Goal: Transaction & Acquisition: Download file/media

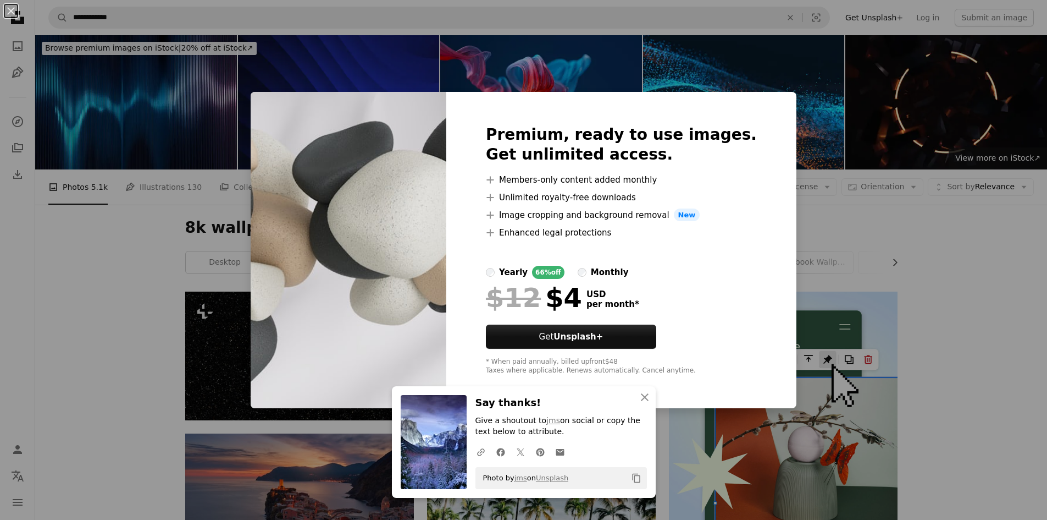
scroll to position [374, 0]
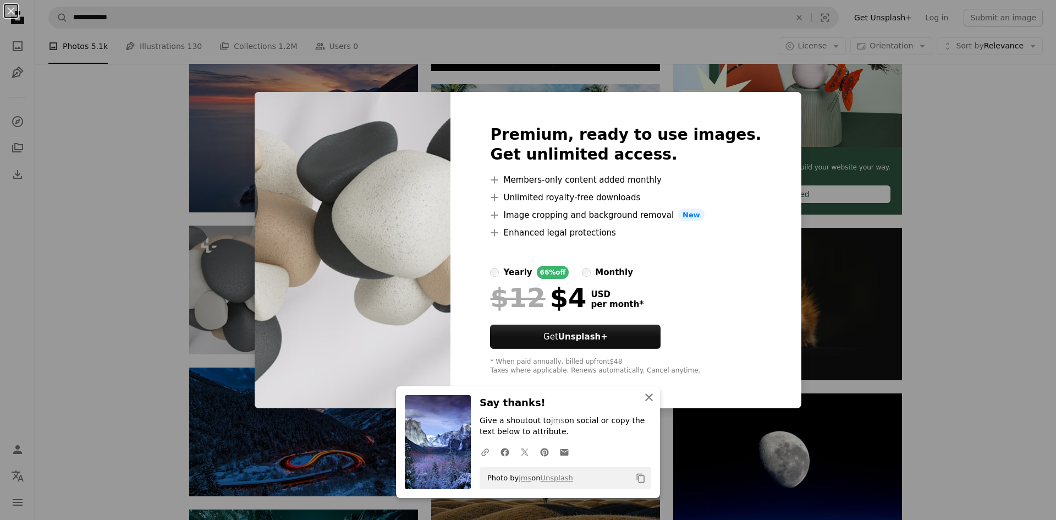
click at [645, 397] on icon "button" at bounding box center [649, 397] width 8 height 8
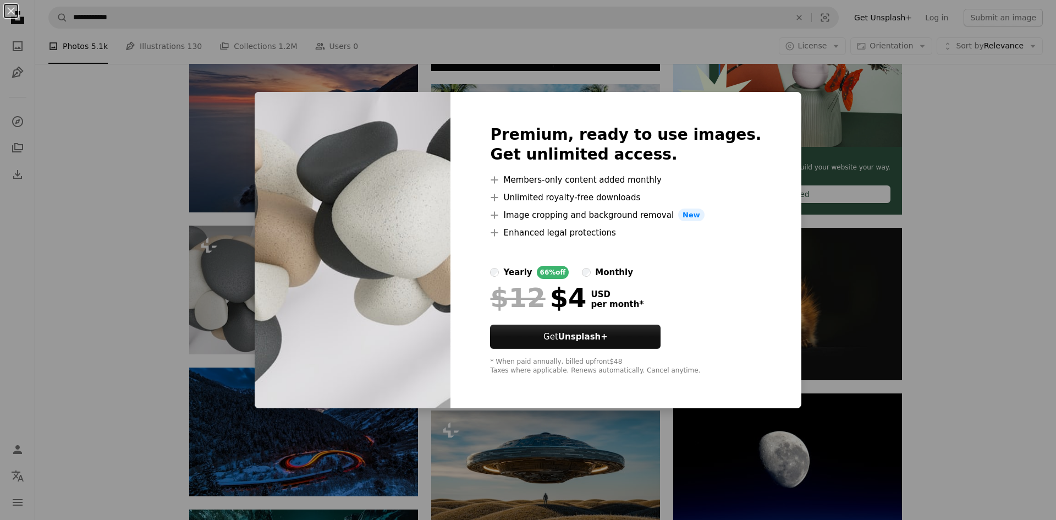
click at [856, 185] on div "An X shape Premium, ready to use images. Get unlimited access. A plus sign Memb…" at bounding box center [528, 260] width 1056 height 520
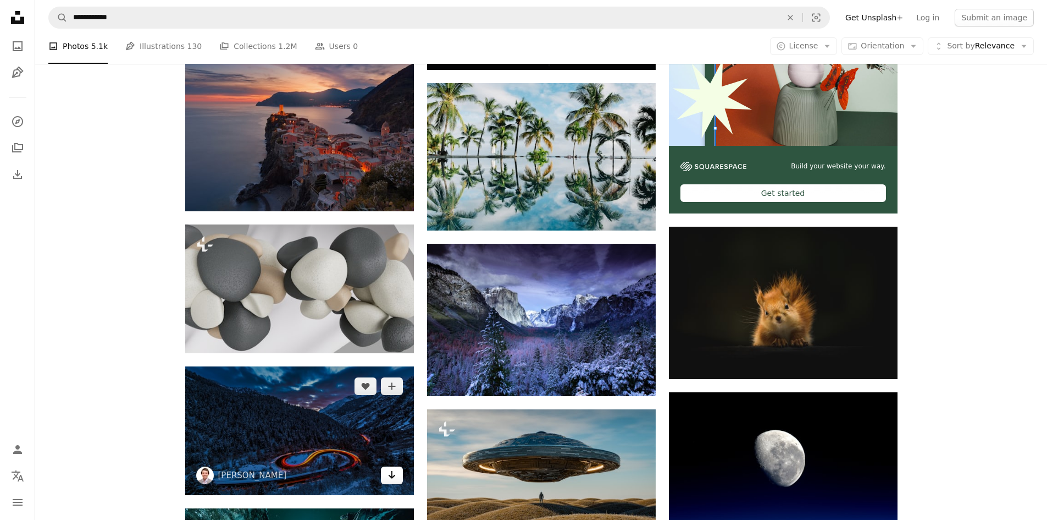
click at [391, 476] on icon "Download" at bounding box center [391, 475] width 7 height 8
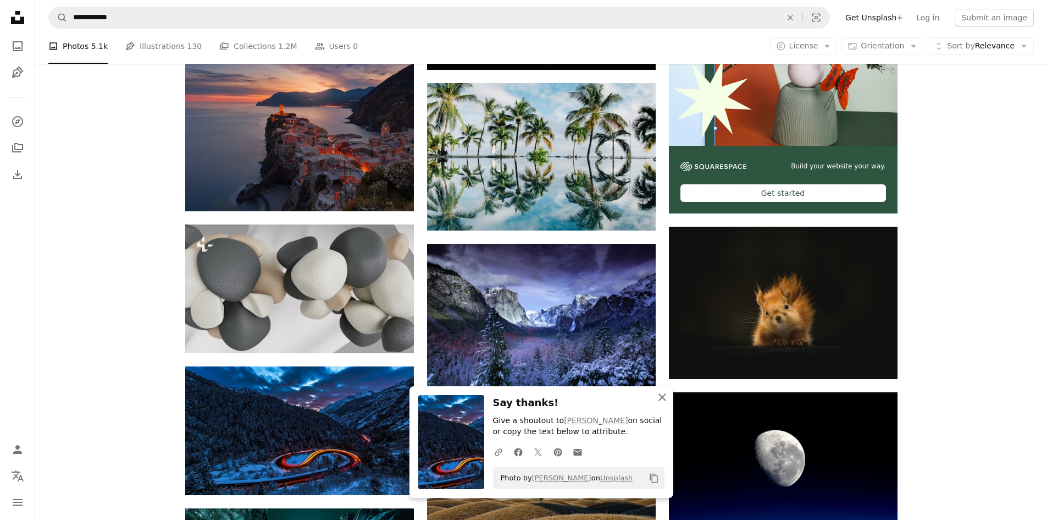
click at [665, 400] on icon "button" at bounding box center [663, 397] width 8 height 8
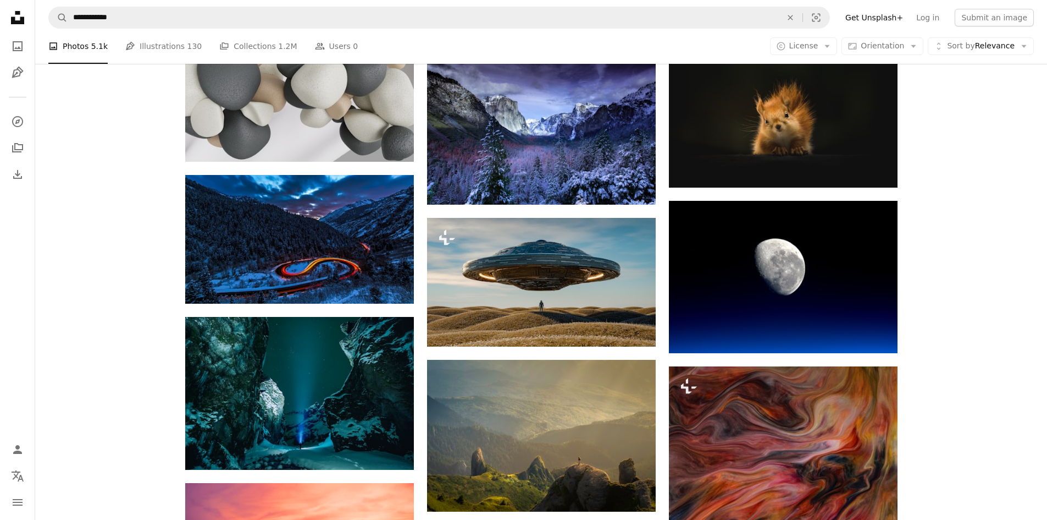
scroll to position [569, 0]
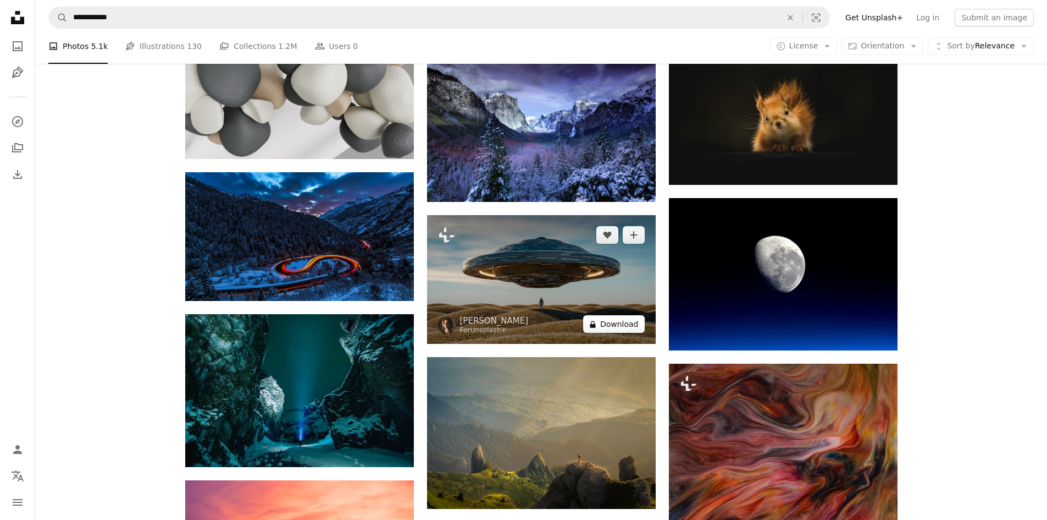
click at [635, 327] on button "A lock Download" at bounding box center [614, 324] width 62 height 18
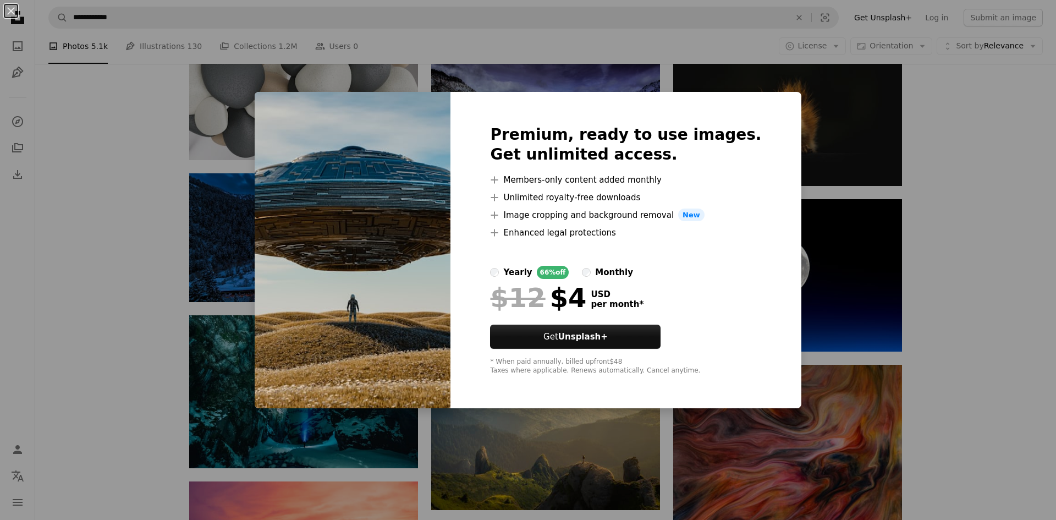
click at [968, 210] on div "An X shape Premium, ready to use images. Get unlimited access. A plus sign Memb…" at bounding box center [528, 260] width 1056 height 520
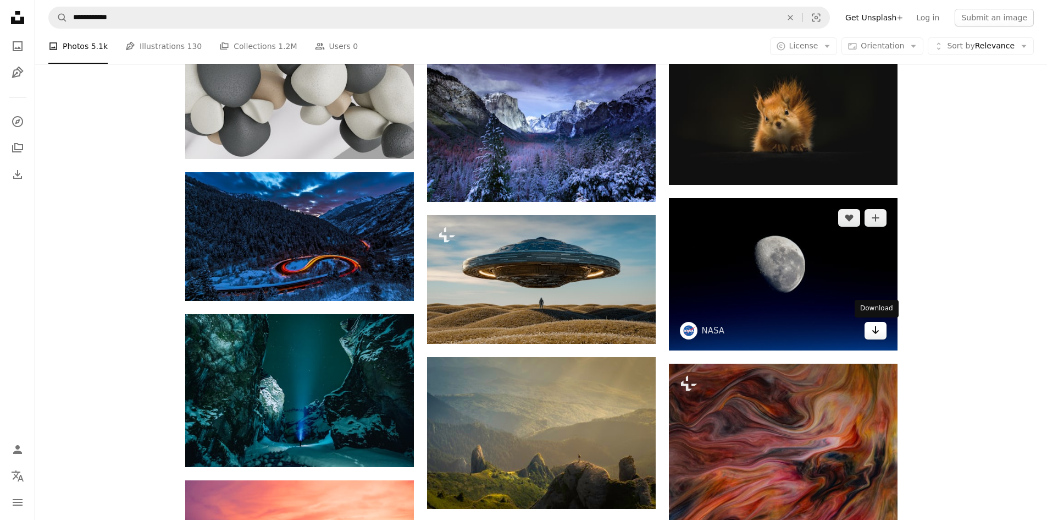
click at [875, 333] on icon "Arrow pointing down" at bounding box center [876, 329] width 9 height 13
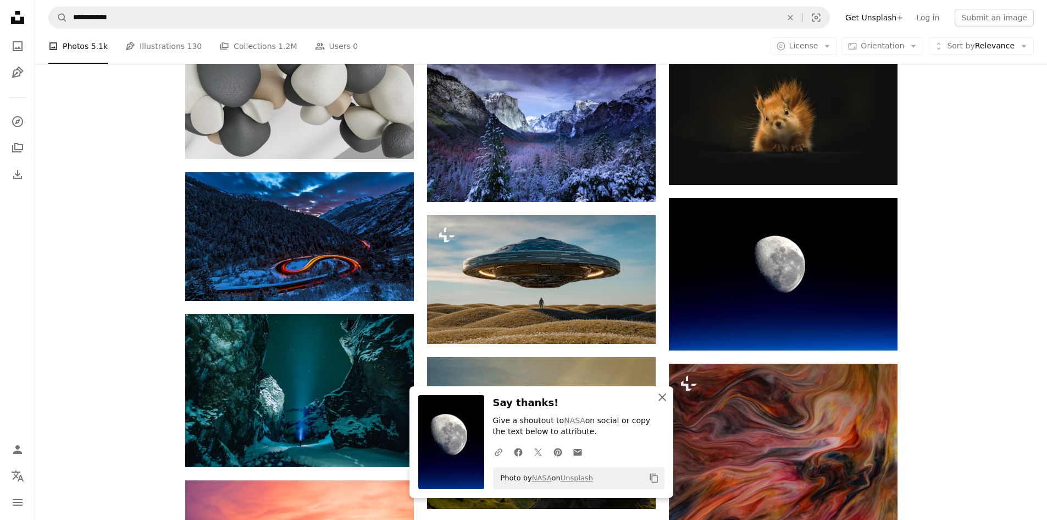
click at [658, 399] on icon "An X shape" at bounding box center [662, 396] width 13 height 13
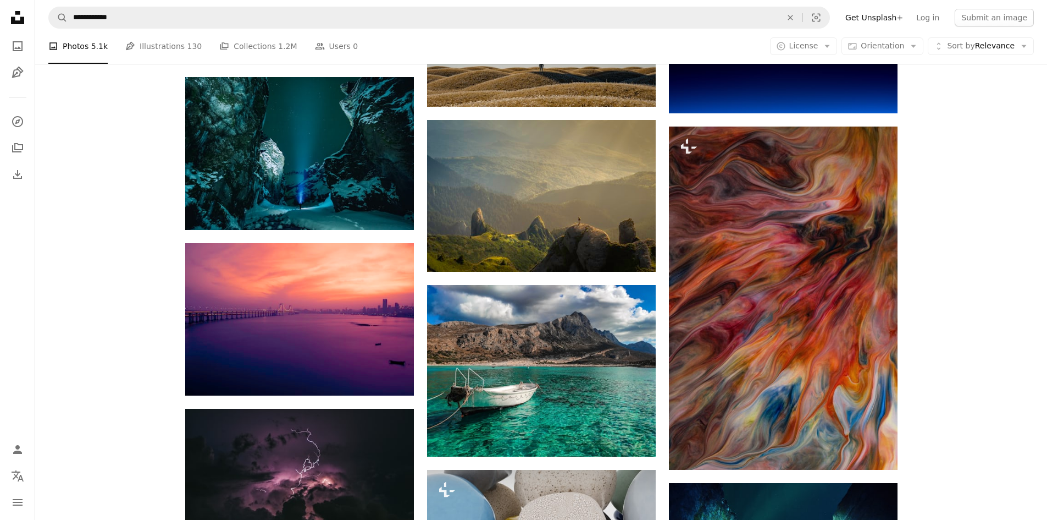
scroll to position [815, 0]
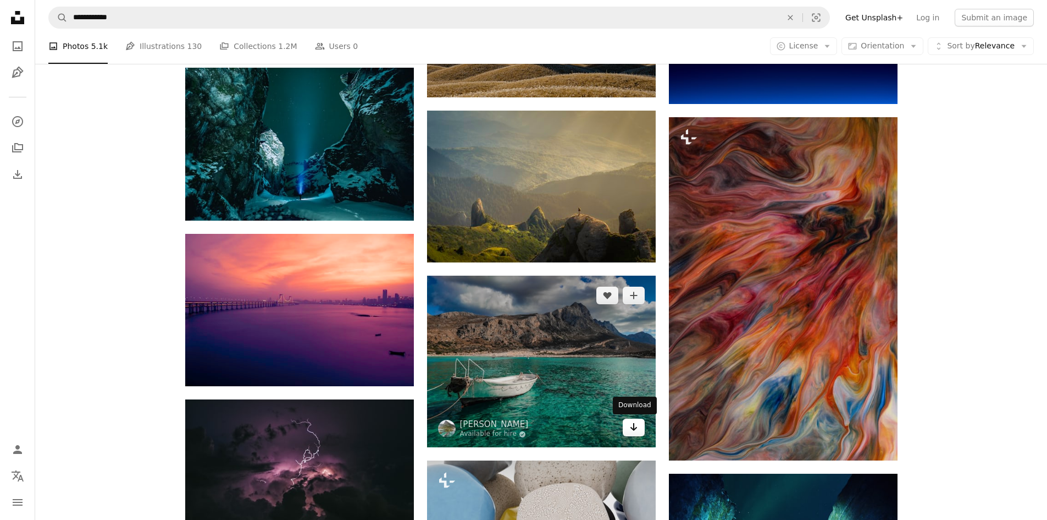
click at [633, 433] on icon "Arrow pointing down" at bounding box center [634, 426] width 9 height 13
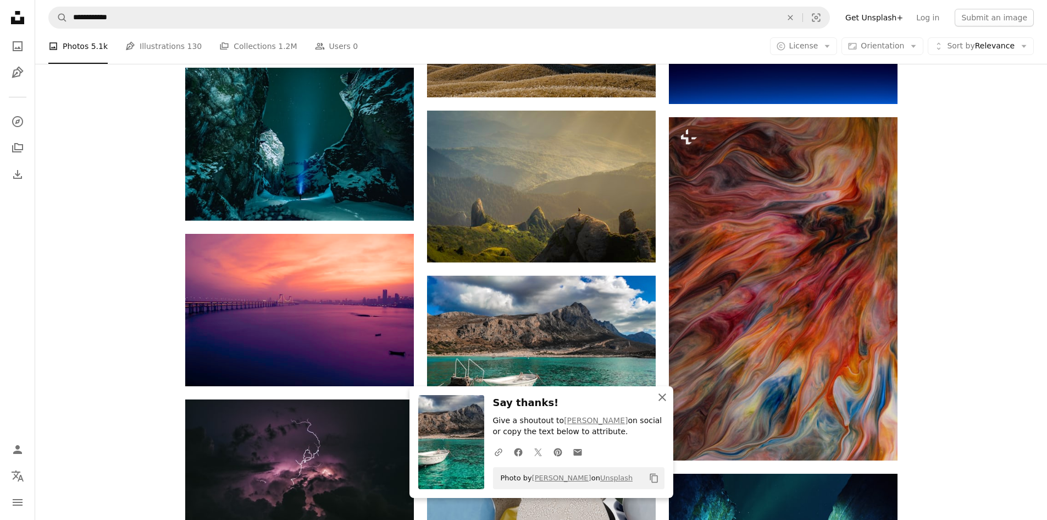
click at [659, 394] on icon "An X shape" at bounding box center [662, 396] width 13 height 13
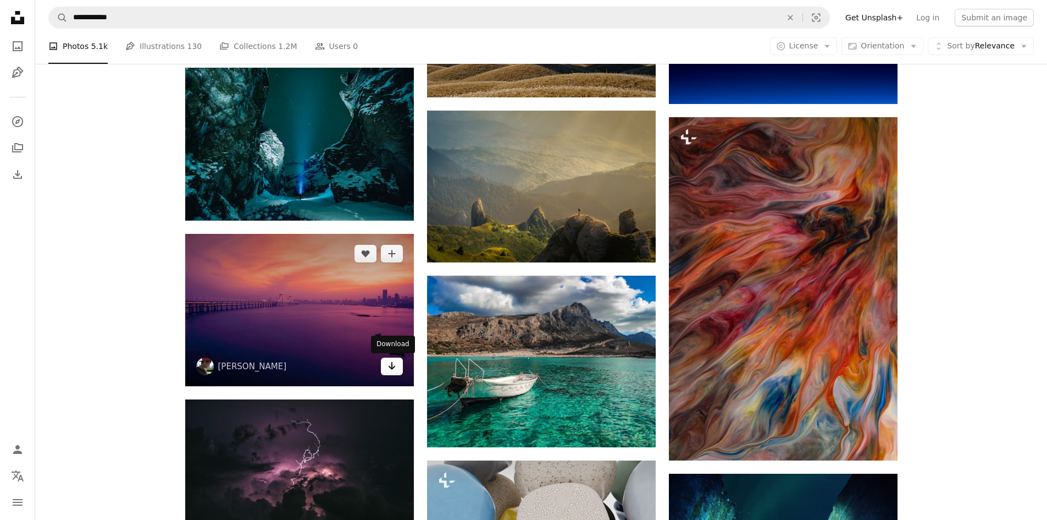
click at [396, 368] on icon "Arrow pointing down" at bounding box center [392, 365] width 9 height 13
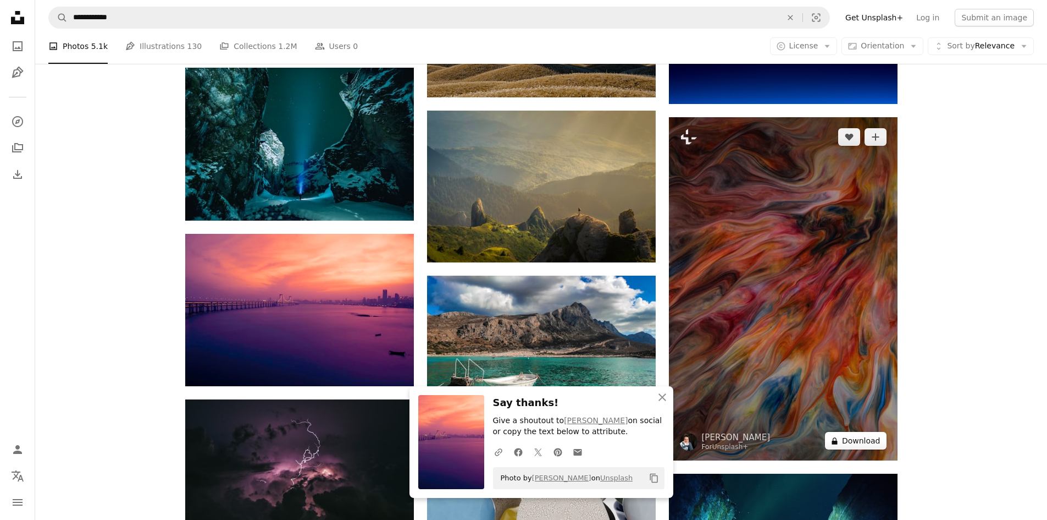
click at [848, 441] on button "A lock Download" at bounding box center [856, 441] width 62 height 18
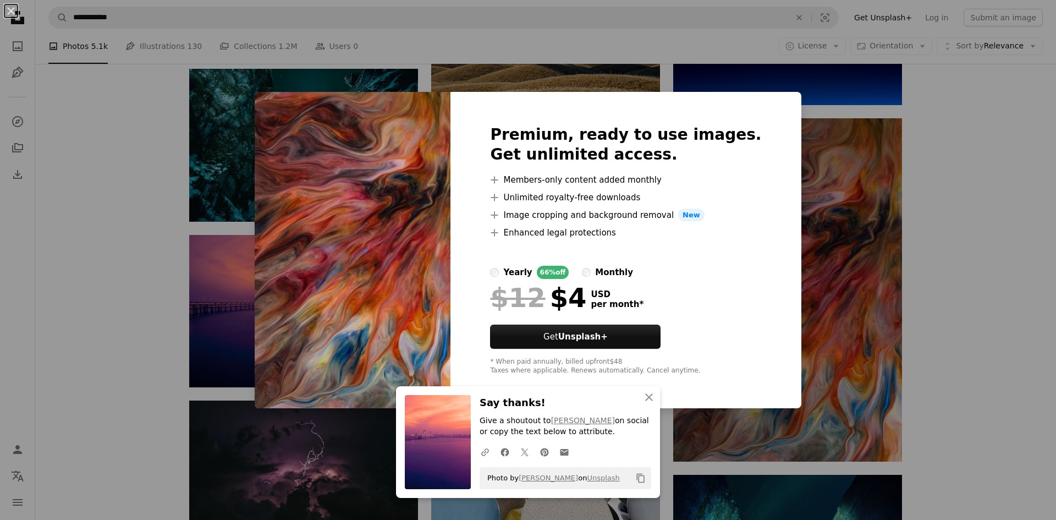
click at [968, 196] on div "An X shape Premium, ready to use images. Get unlimited access. A plus sign Memb…" at bounding box center [528, 260] width 1056 height 520
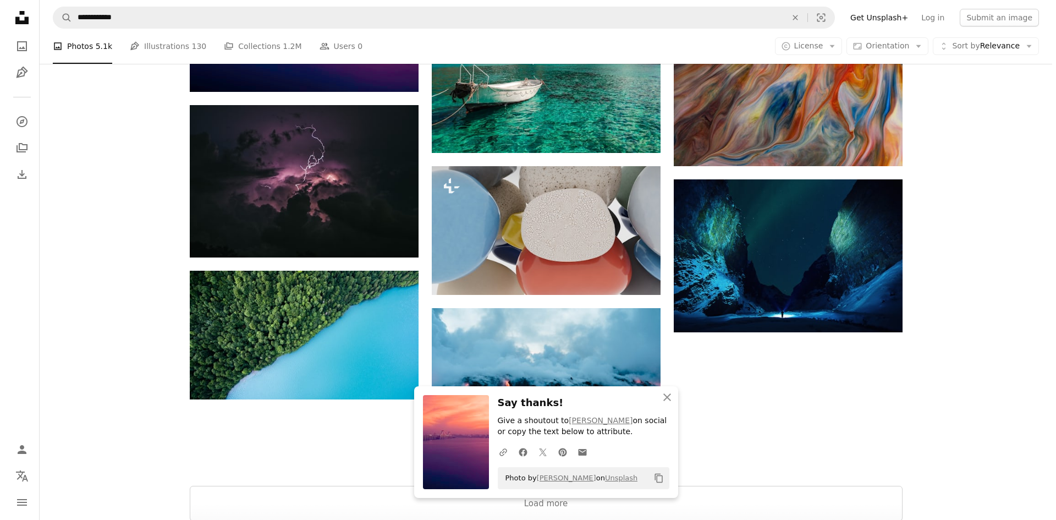
scroll to position [1105, 0]
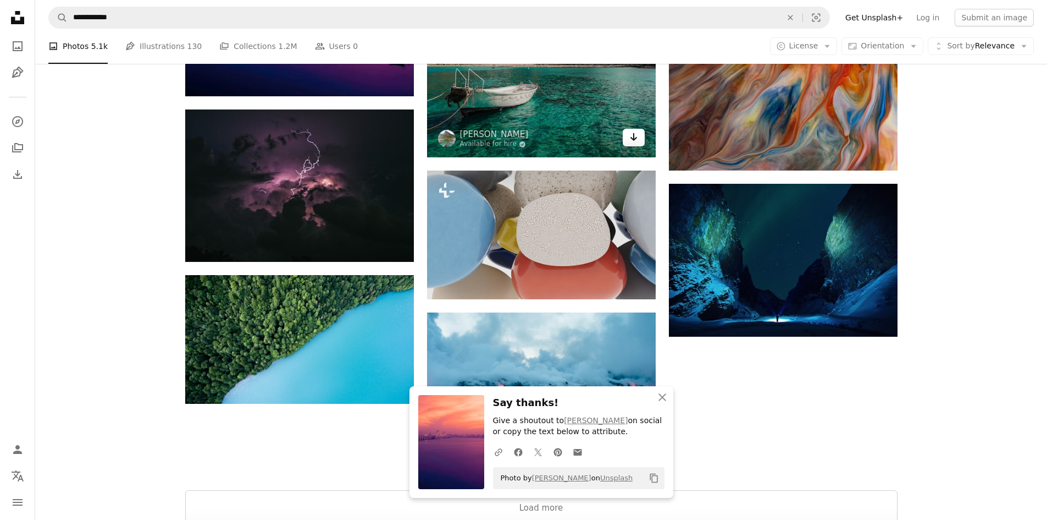
click at [637, 136] on icon "Arrow pointing down" at bounding box center [634, 136] width 9 height 13
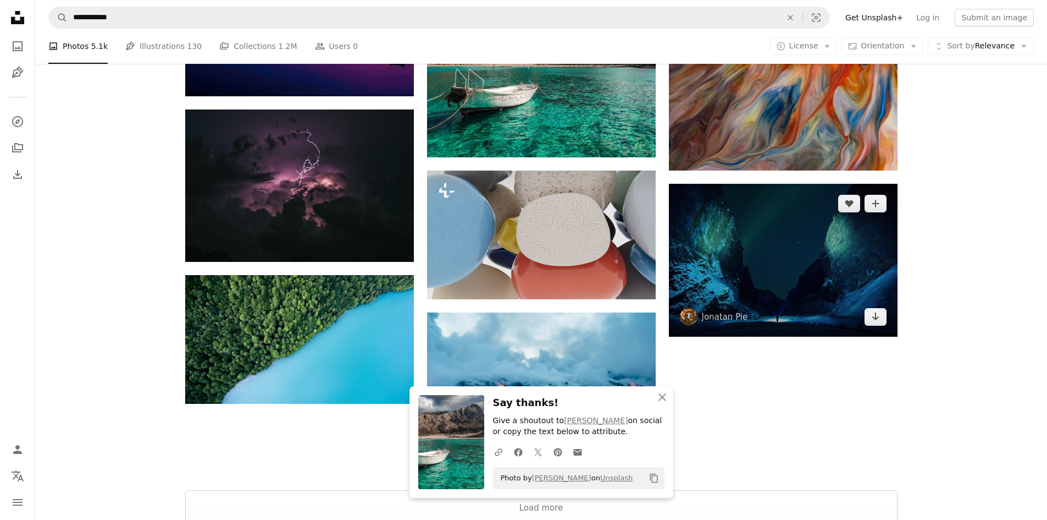
click at [878, 327] on img at bounding box center [783, 260] width 229 height 153
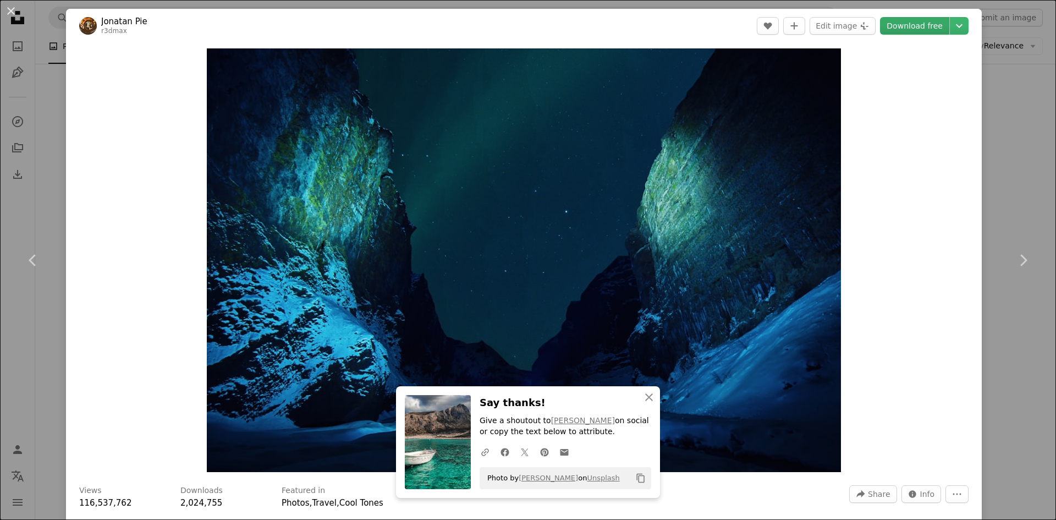
click at [914, 31] on link "Download free" at bounding box center [914, 26] width 69 height 18
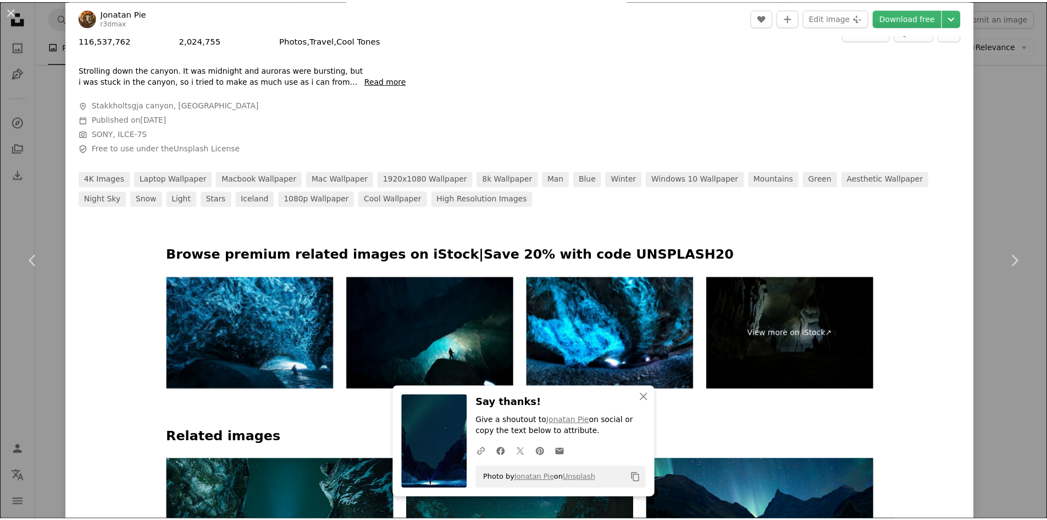
scroll to position [507, 0]
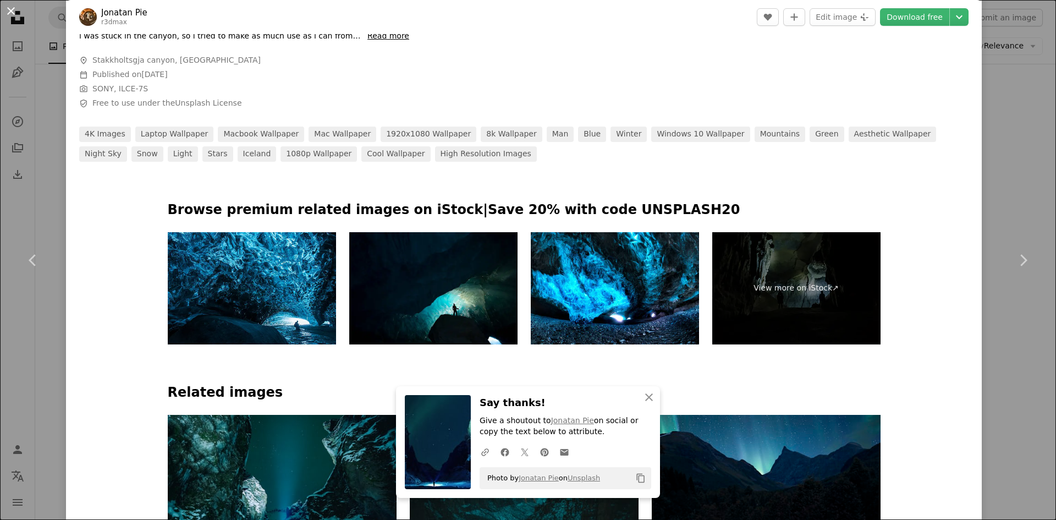
click at [10, 6] on button "An X shape" at bounding box center [10, 10] width 13 height 13
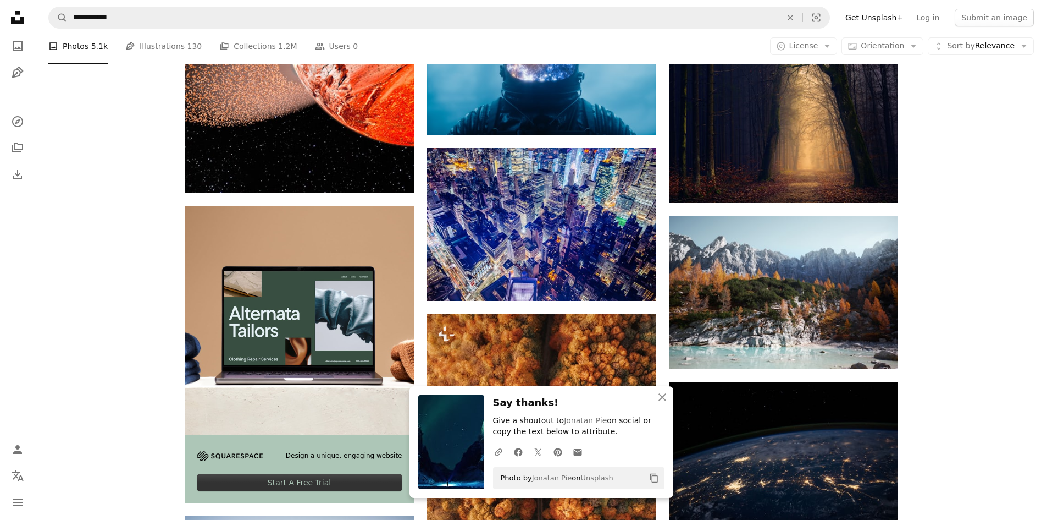
scroll to position [1739, 0]
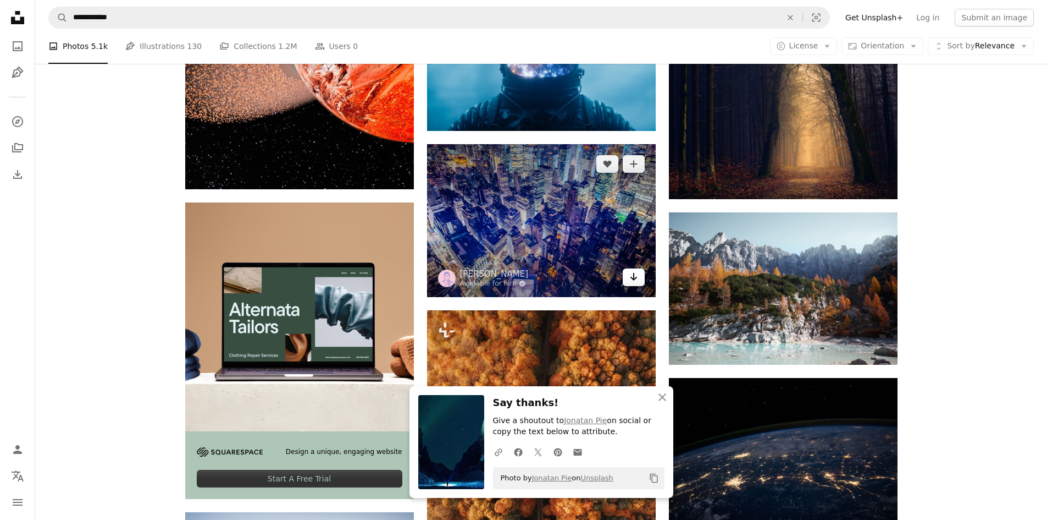
click at [639, 275] on link "Arrow pointing down" at bounding box center [634, 277] width 22 height 18
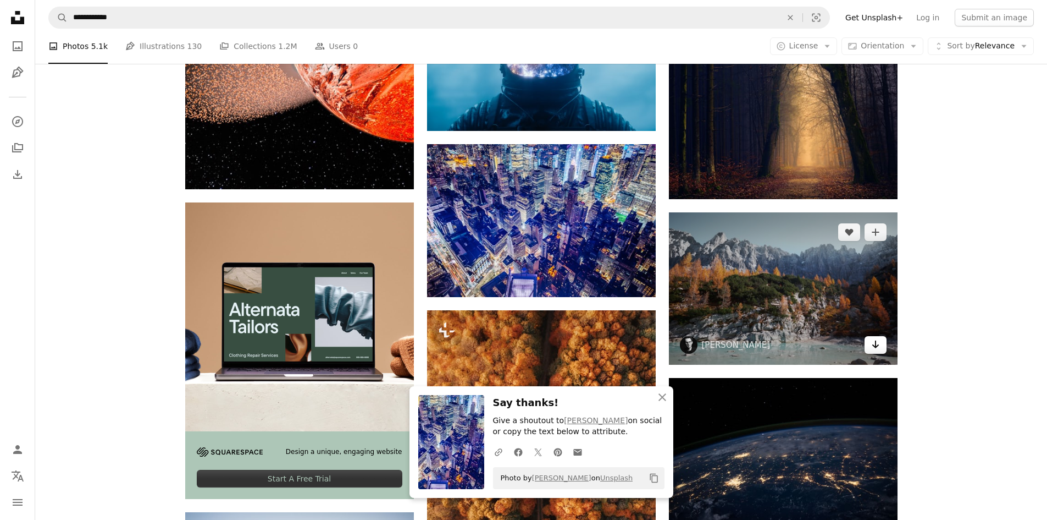
click at [876, 345] on icon "Arrow pointing down" at bounding box center [876, 344] width 9 height 13
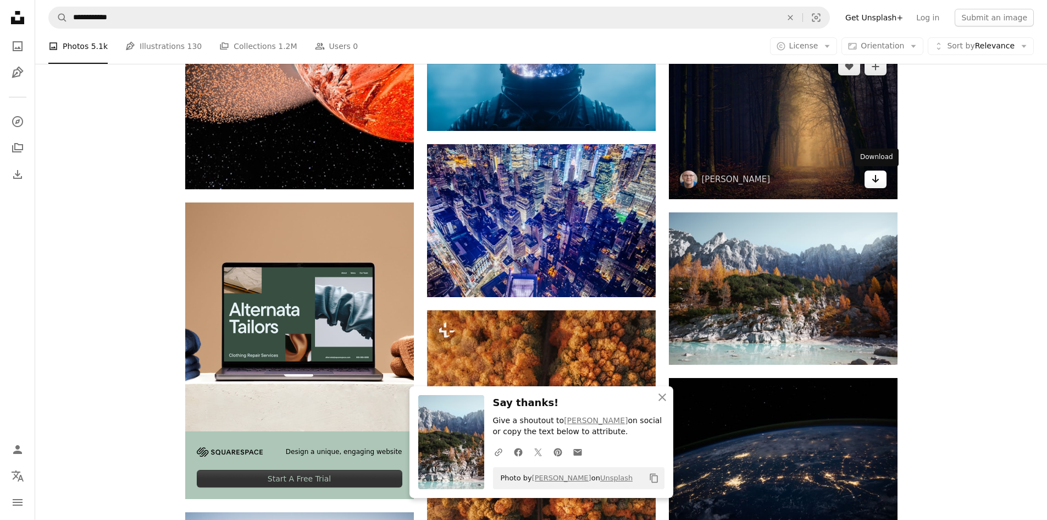
click at [874, 176] on icon "Arrow pointing down" at bounding box center [876, 178] width 9 height 13
